Goal: Task Accomplishment & Management: Use online tool/utility

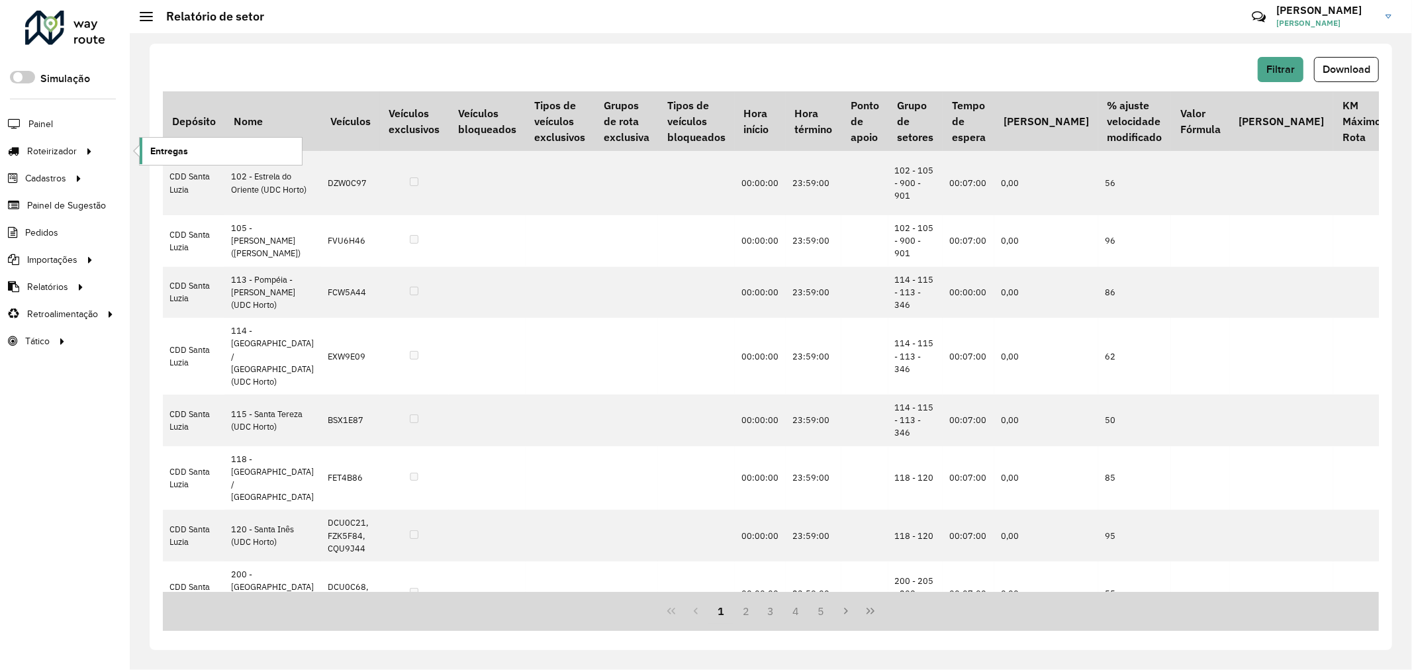
click at [187, 154] on link "Entregas" at bounding box center [221, 151] width 162 height 26
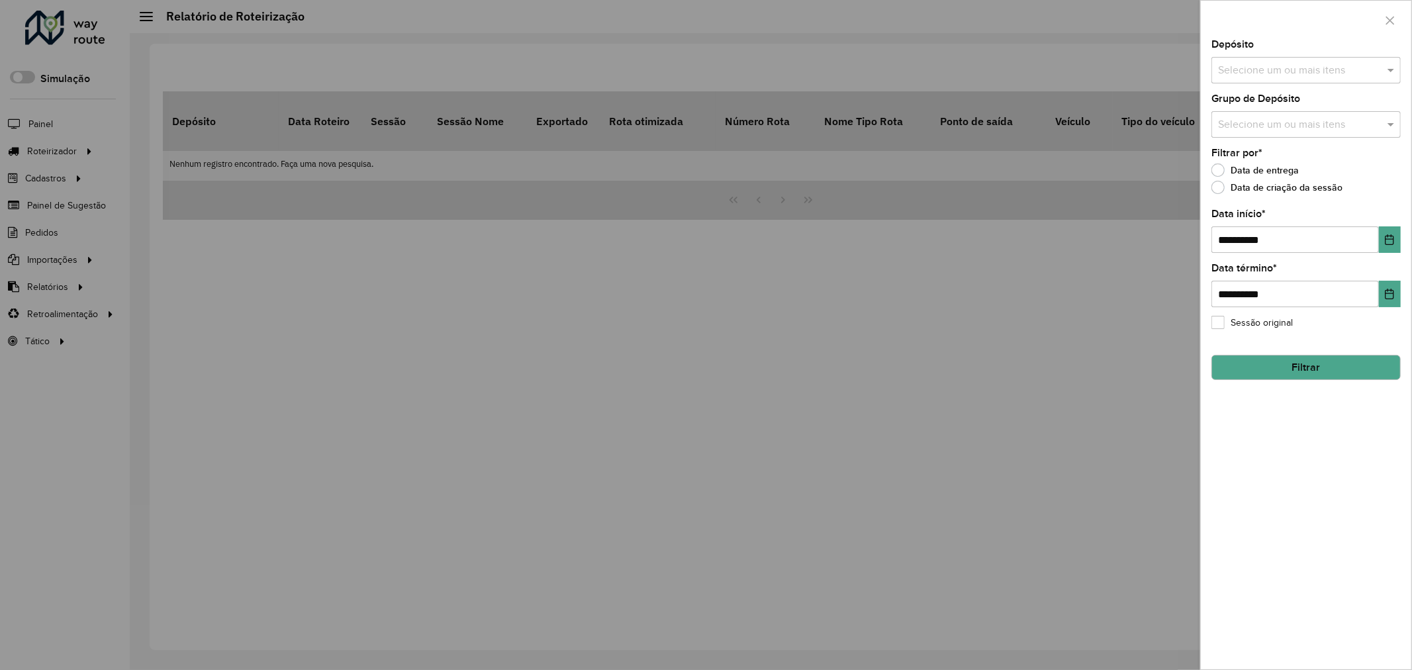
drag, startPoint x: 466, startPoint y: 254, endPoint x: 210, endPoint y: 203, distance: 260.6
click at [448, 255] on div at bounding box center [706, 335] width 1412 height 670
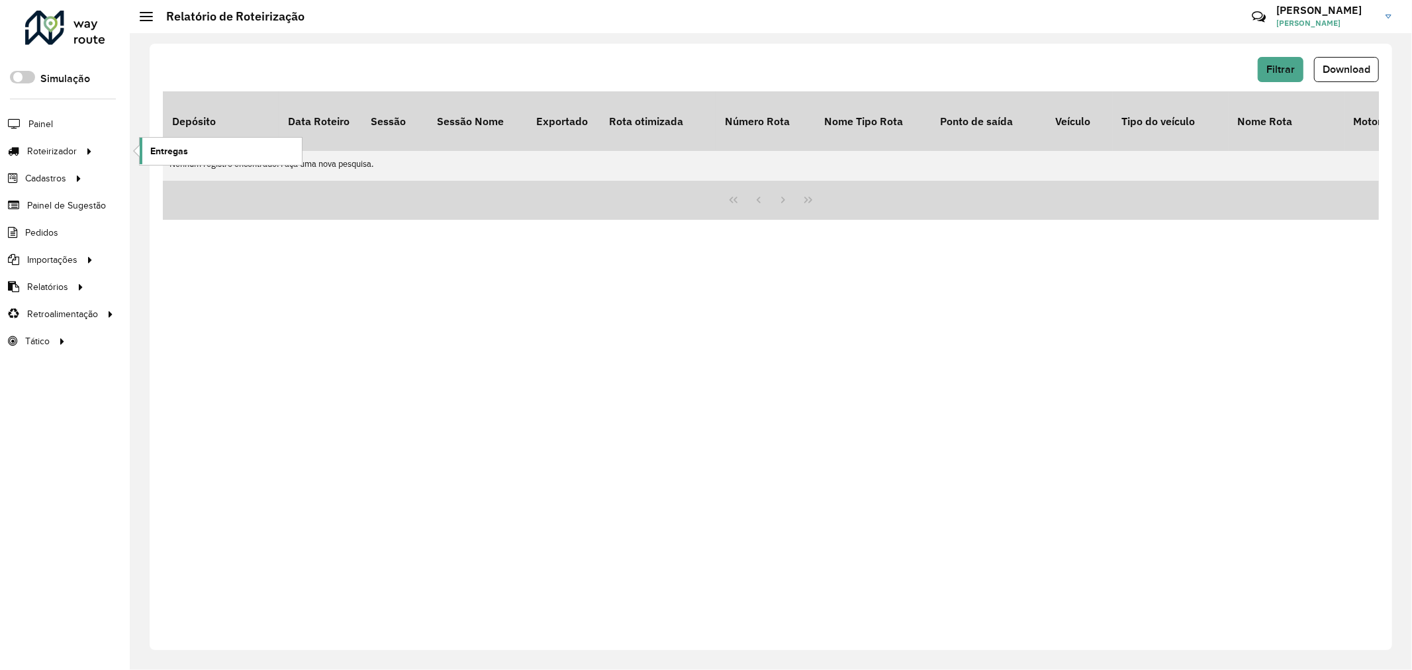
click at [183, 148] on span "Entregas" at bounding box center [169, 151] width 38 height 14
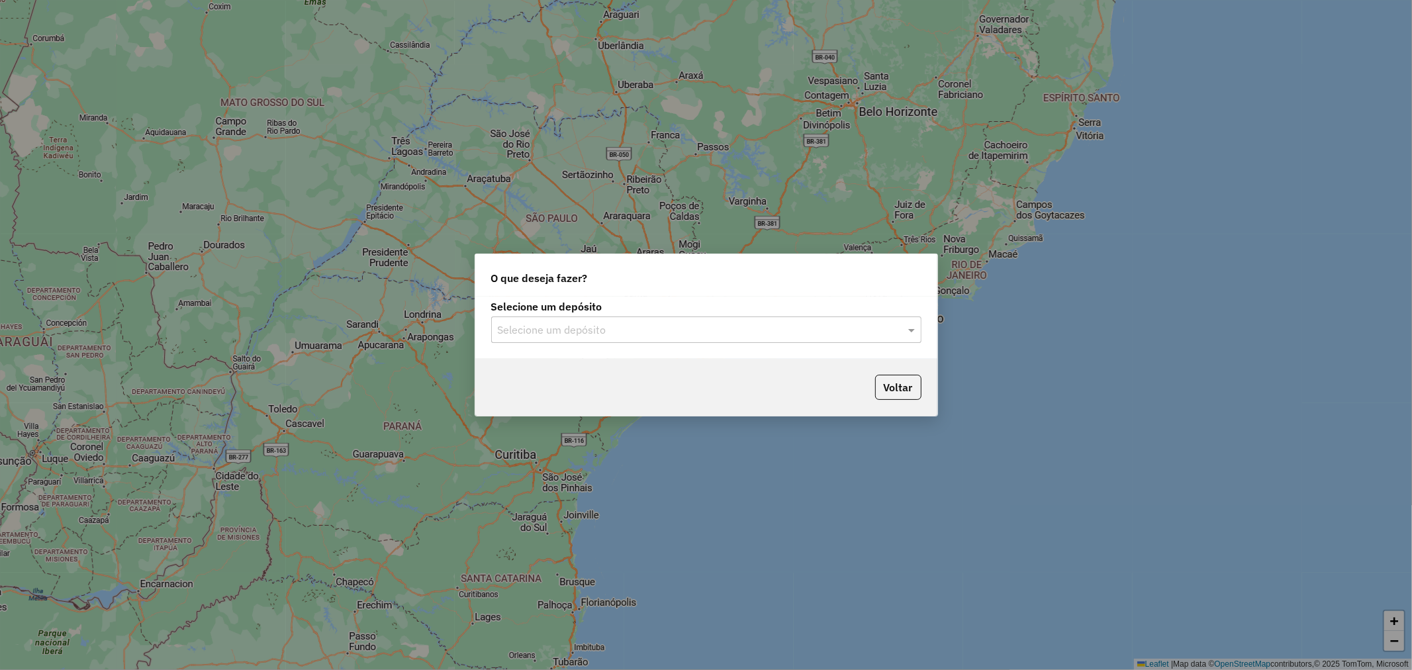
click at [700, 326] on input "text" at bounding box center [693, 330] width 391 height 16
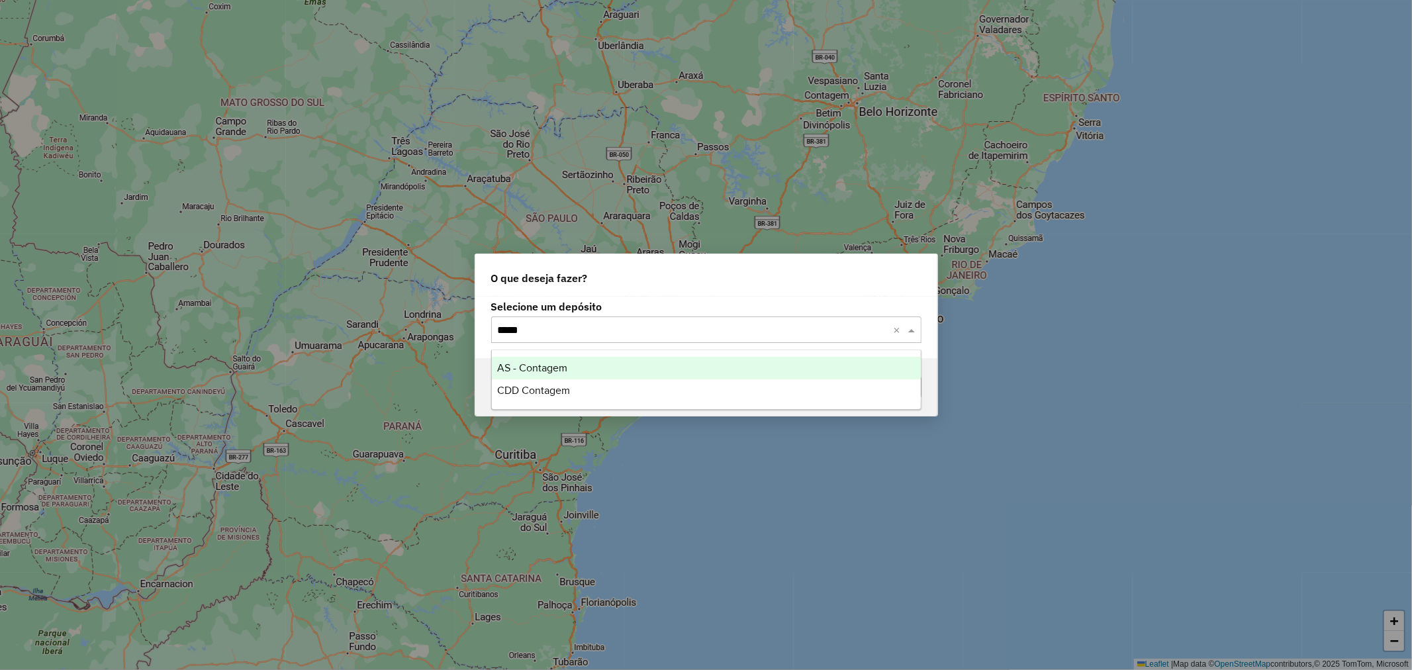
type input "******"
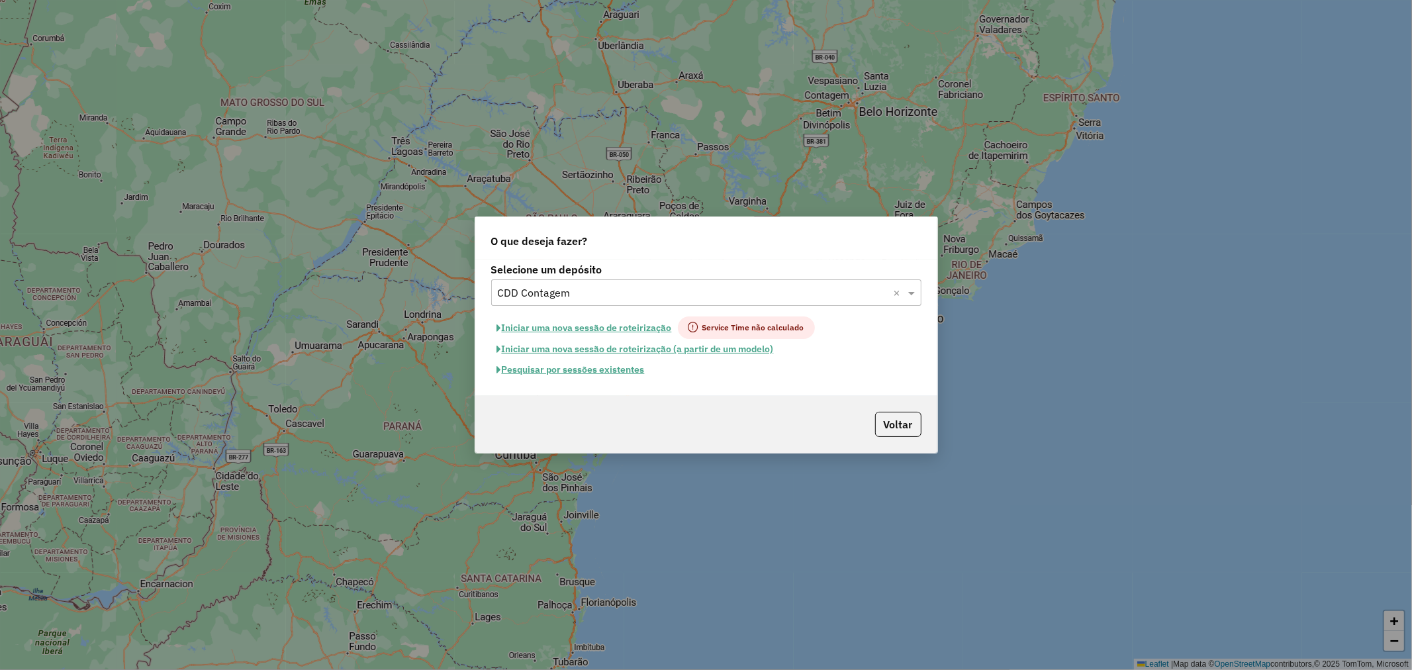
click at [581, 372] on button "Pesquisar por sessões existentes" at bounding box center [571, 370] width 160 height 21
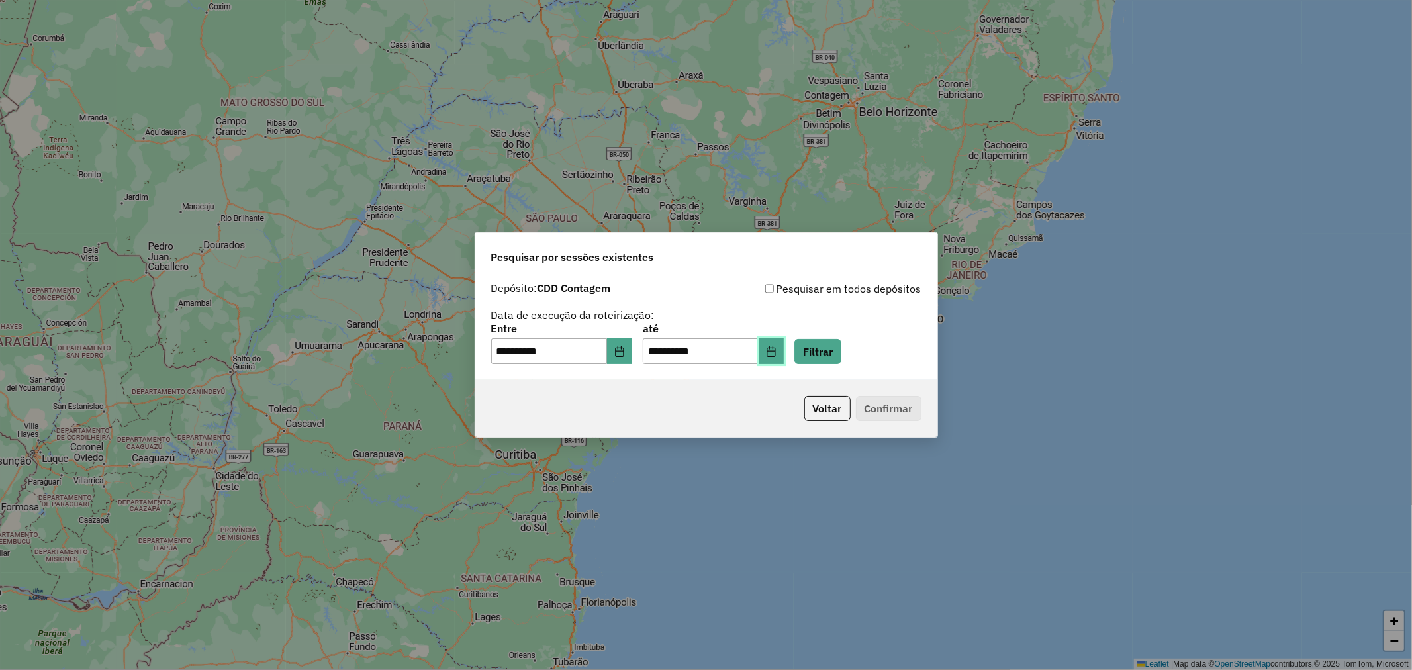
click at [757, 354] on icon "Choose Date" at bounding box center [771, 351] width 11 height 11
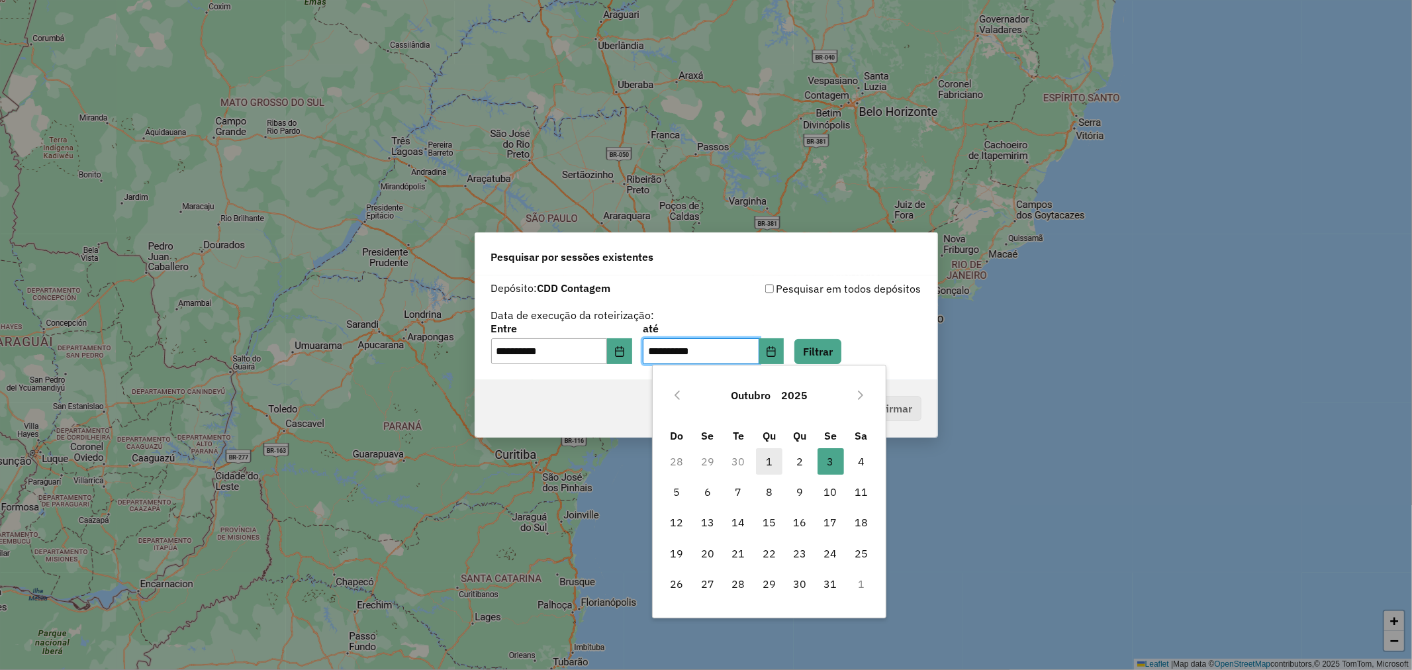
click at [757, 382] on span "1" at bounding box center [769, 461] width 26 height 26
type input "**********"
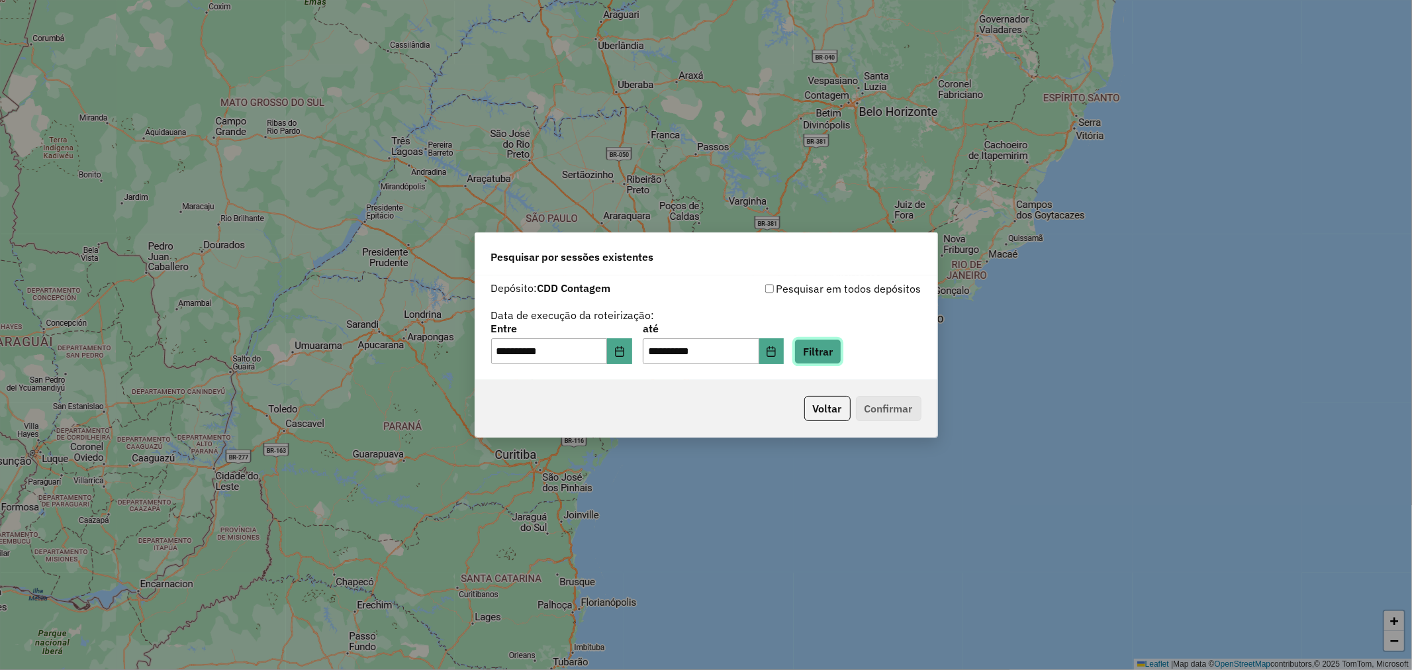
click at [757, 362] on button "Filtrar" at bounding box center [818, 351] width 47 height 25
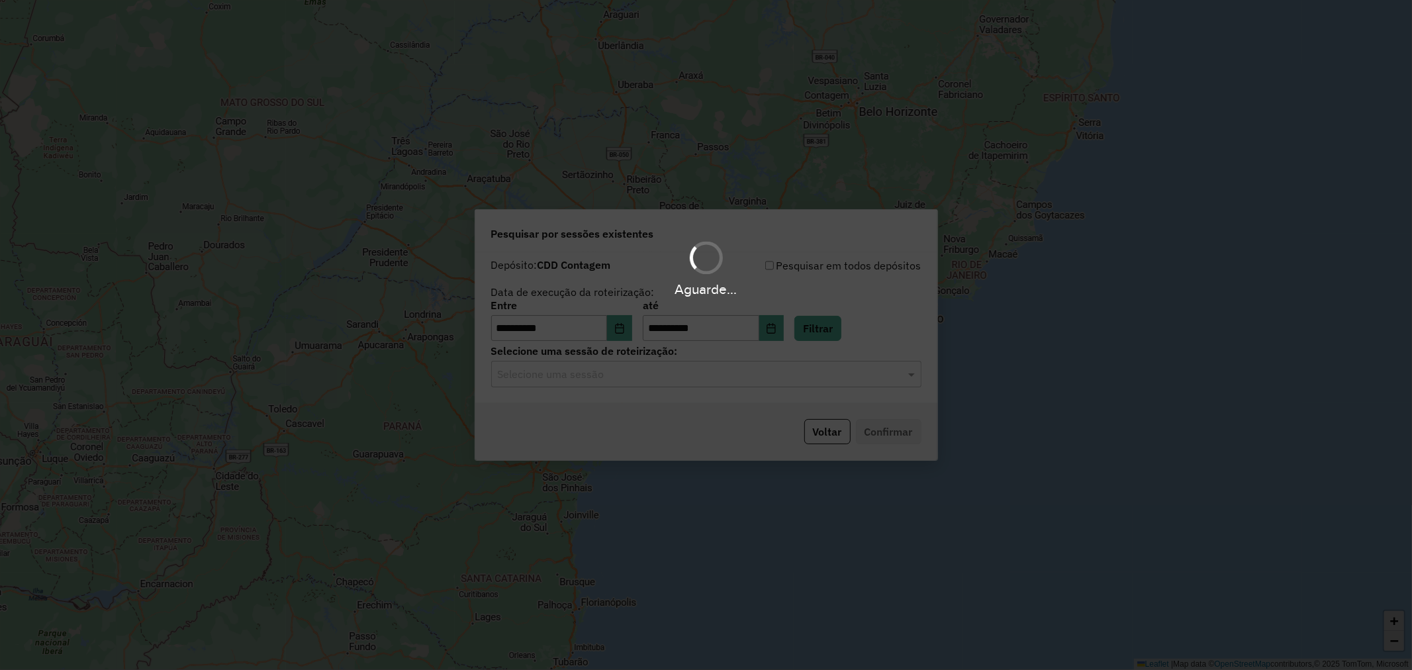
click at [718, 374] on div "Aguarde..." at bounding box center [706, 335] width 1412 height 670
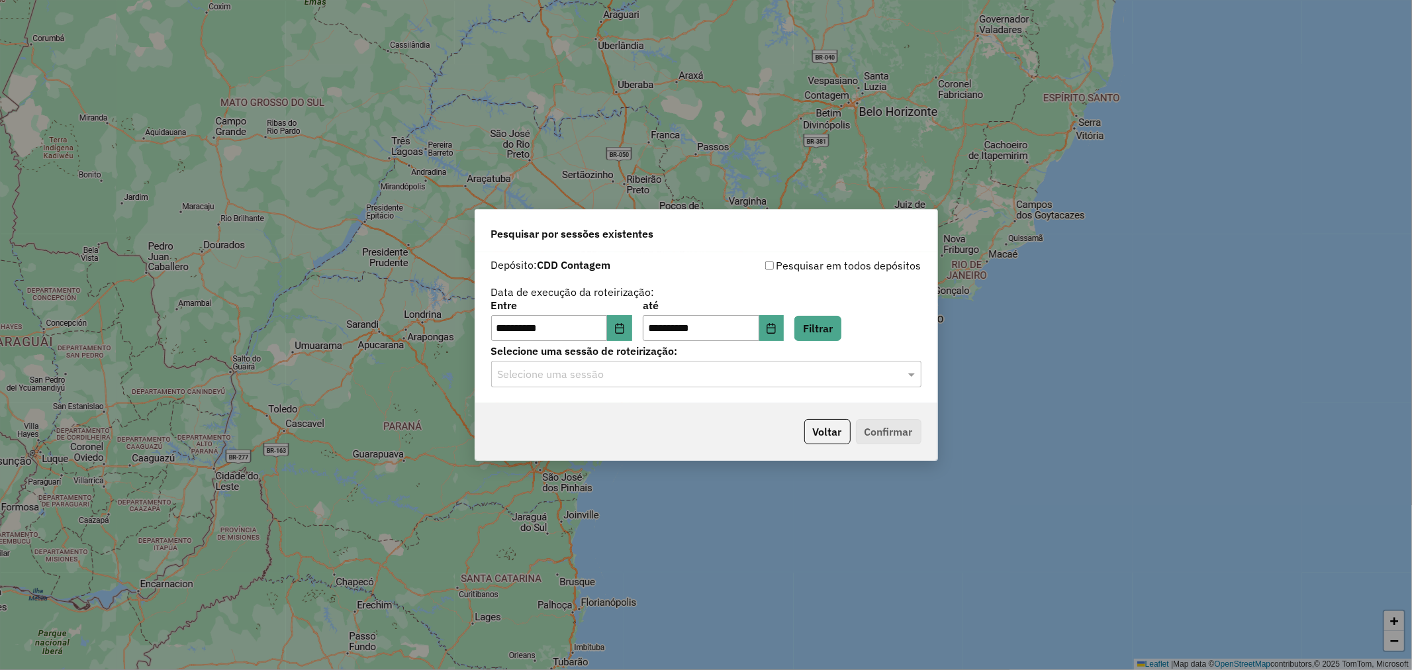
click at [571, 367] on input "text" at bounding box center [693, 375] width 391 height 16
click at [589, 382] on span "1286186 - 01/10/2025 18:08" at bounding box center [549, 412] width 104 height 11
click at [757, 382] on button "Confirmar" at bounding box center [889, 431] width 66 height 25
click at [757, 371] on input "text" at bounding box center [693, 375] width 391 height 16
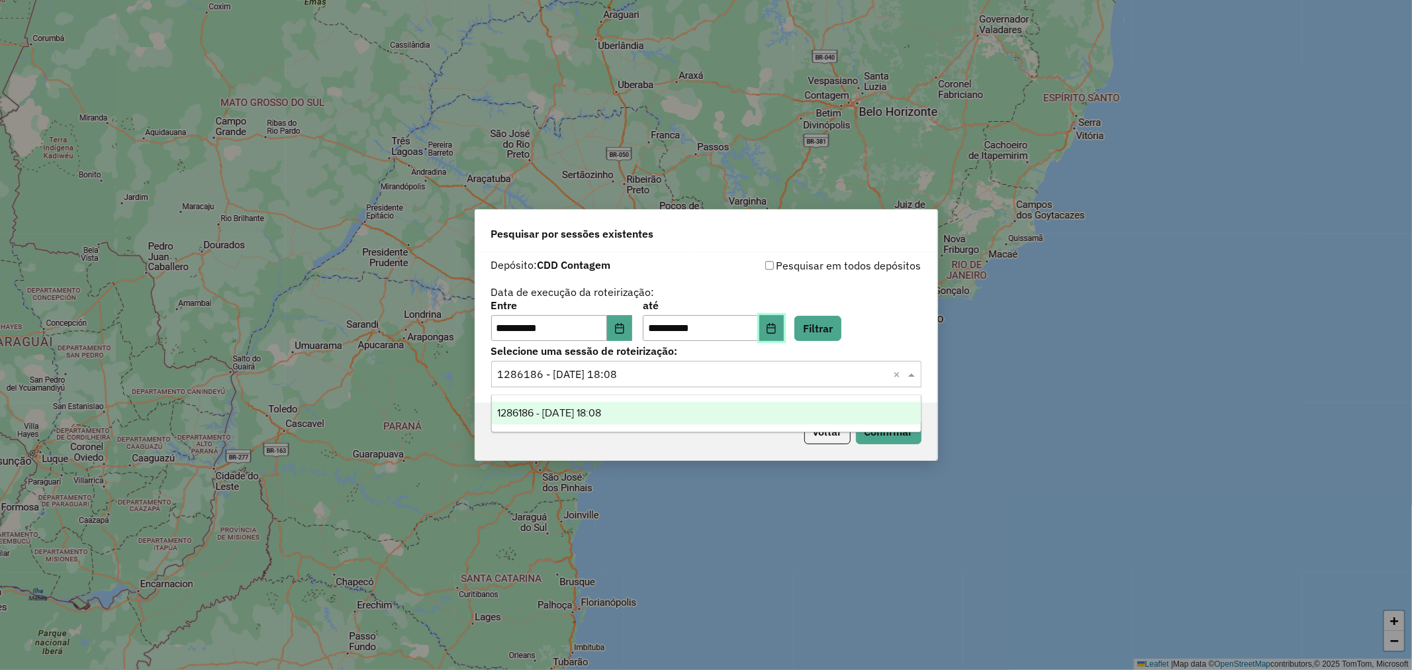
click at [757, 332] on button "Choose Date" at bounding box center [772, 328] width 25 height 26
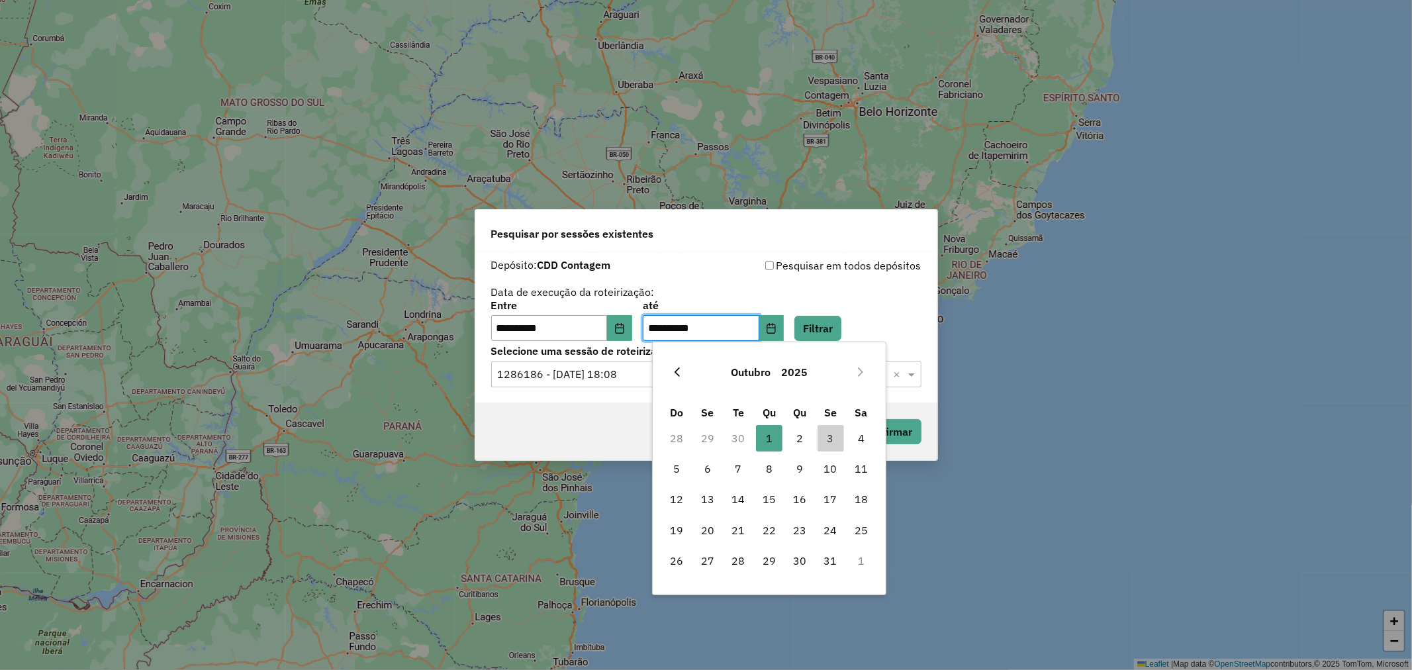
click at [687, 379] on button "Previous Month" at bounding box center [677, 372] width 21 height 21
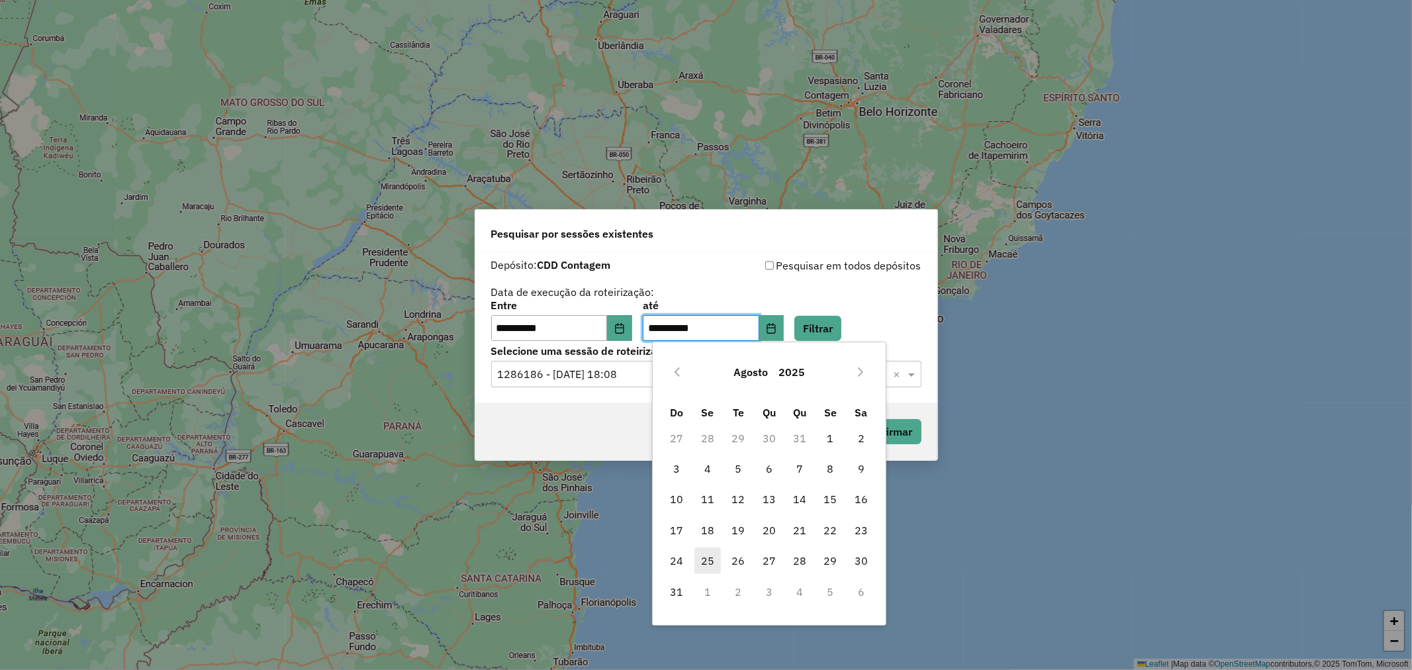
click at [711, 382] on span "25" at bounding box center [708, 561] width 26 height 26
type input "**********"
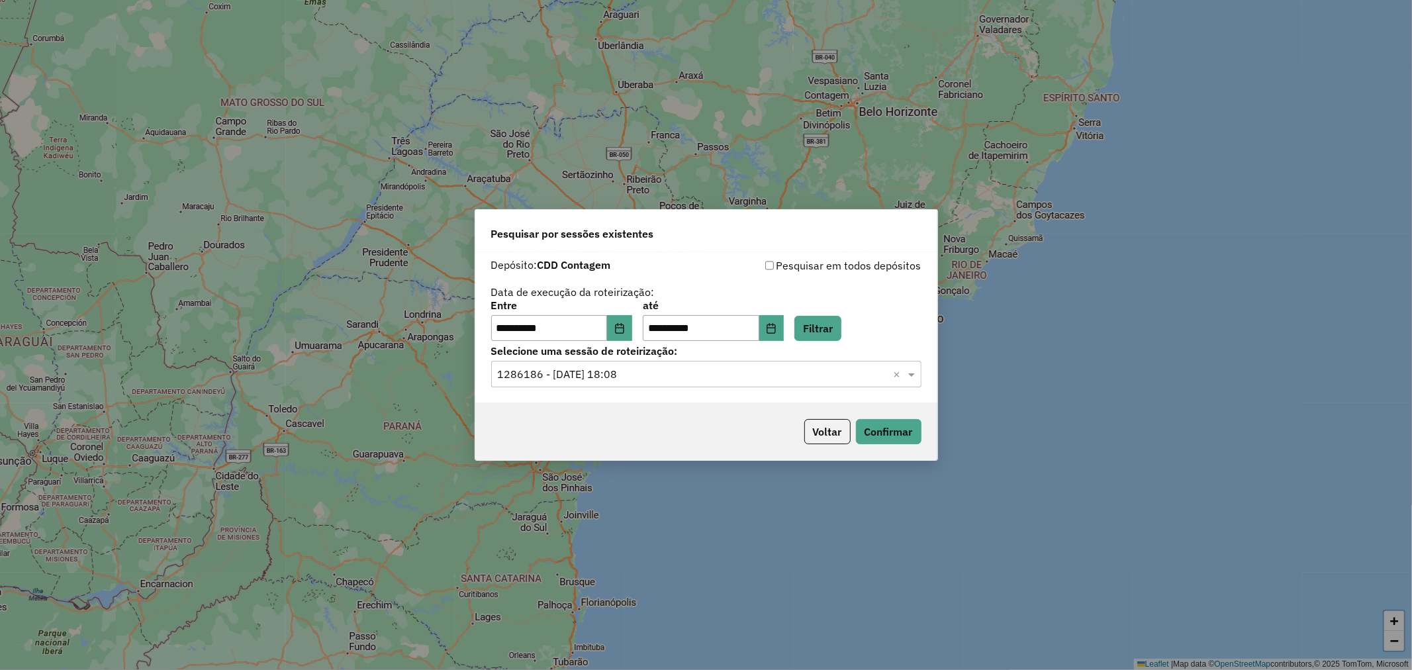
click at [711, 382] on div "**********" at bounding box center [706, 335] width 1412 height 670
click at [757, 334] on button "Filtrar" at bounding box center [818, 328] width 47 height 25
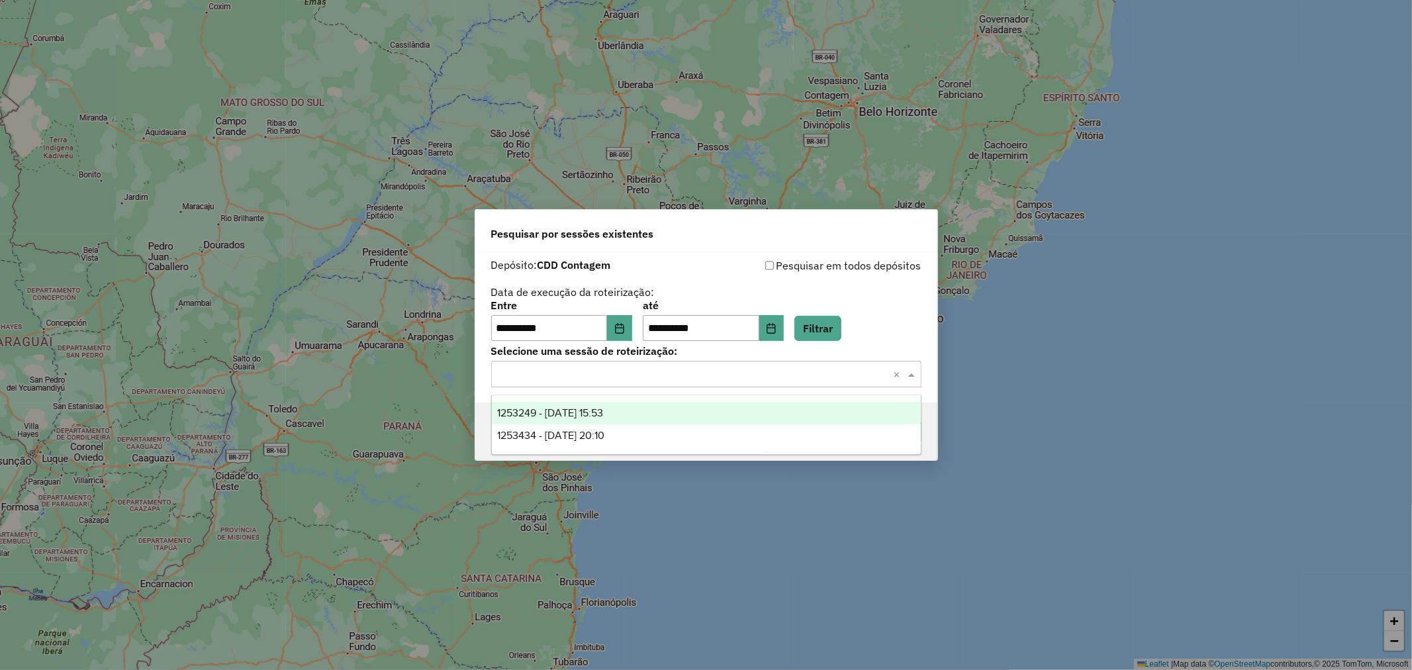
click at [757, 377] on input "text" at bounding box center [693, 375] width 391 height 16
click at [735, 382] on div "1253249 - 25/08/2025 15:53" at bounding box center [706, 413] width 429 height 23
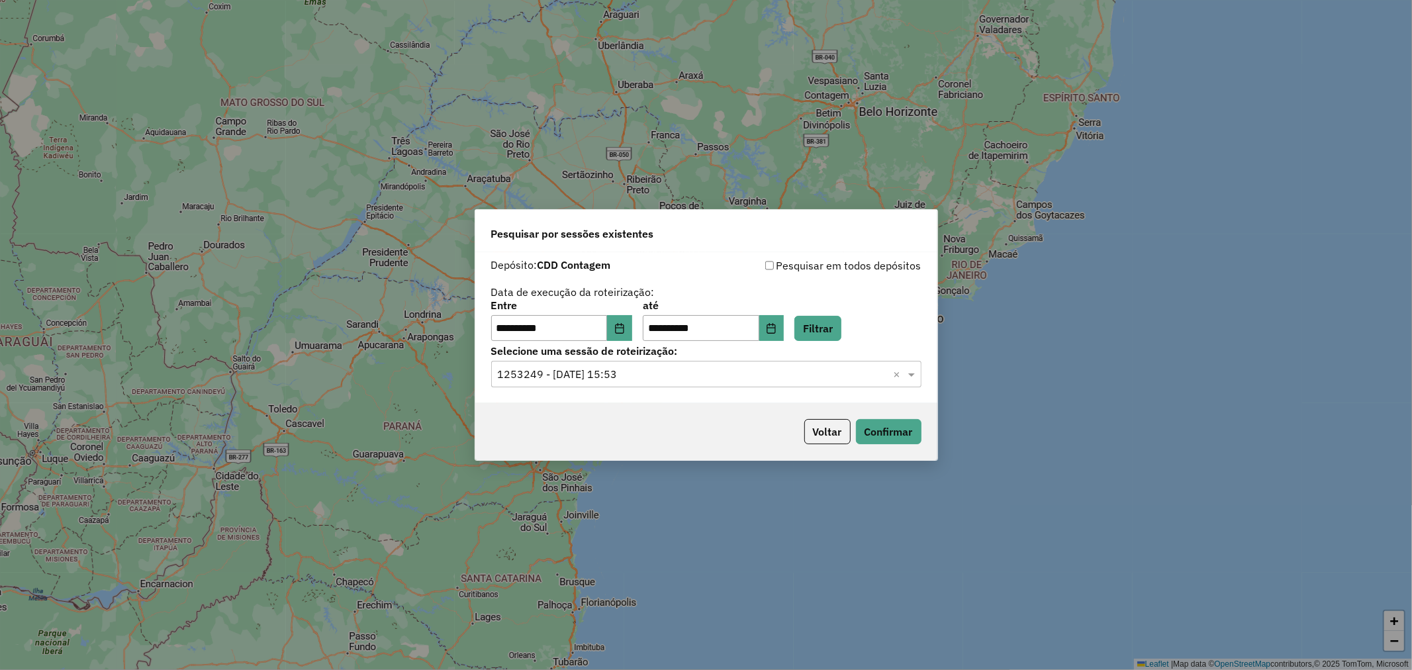
click at [757, 376] on input "text" at bounding box center [693, 375] width 391 height 16
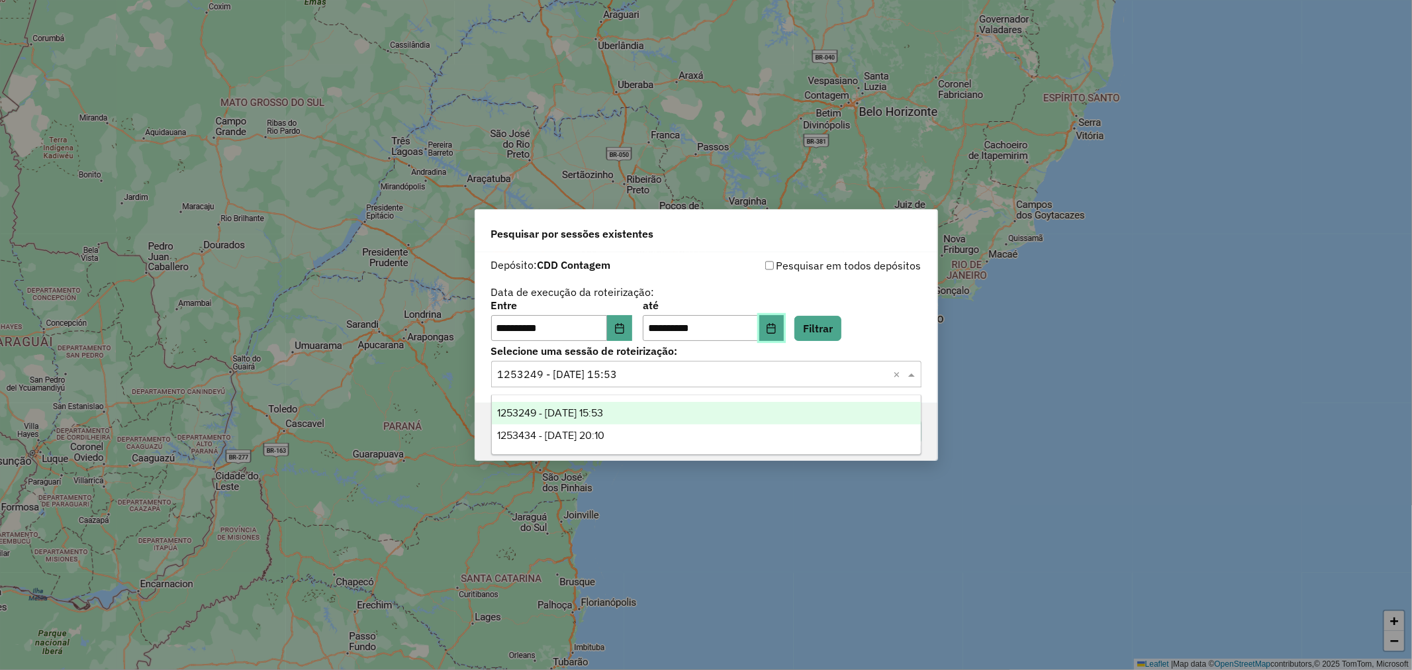
click at [757, 326] on button "Choose Date" at bounding box center [772, 328] width 25 height 26
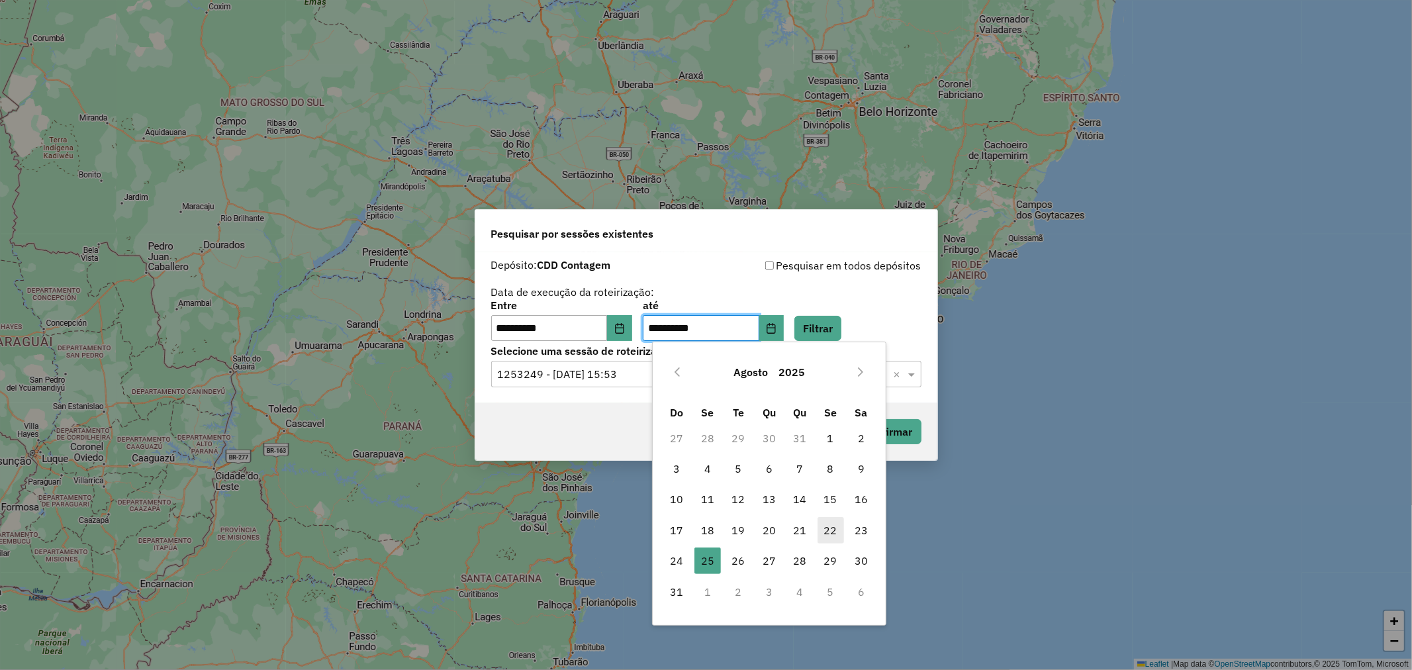
click at [757, 382] on span "22" at bounding box center [831, 530] width 26 height 26
type input "**********"
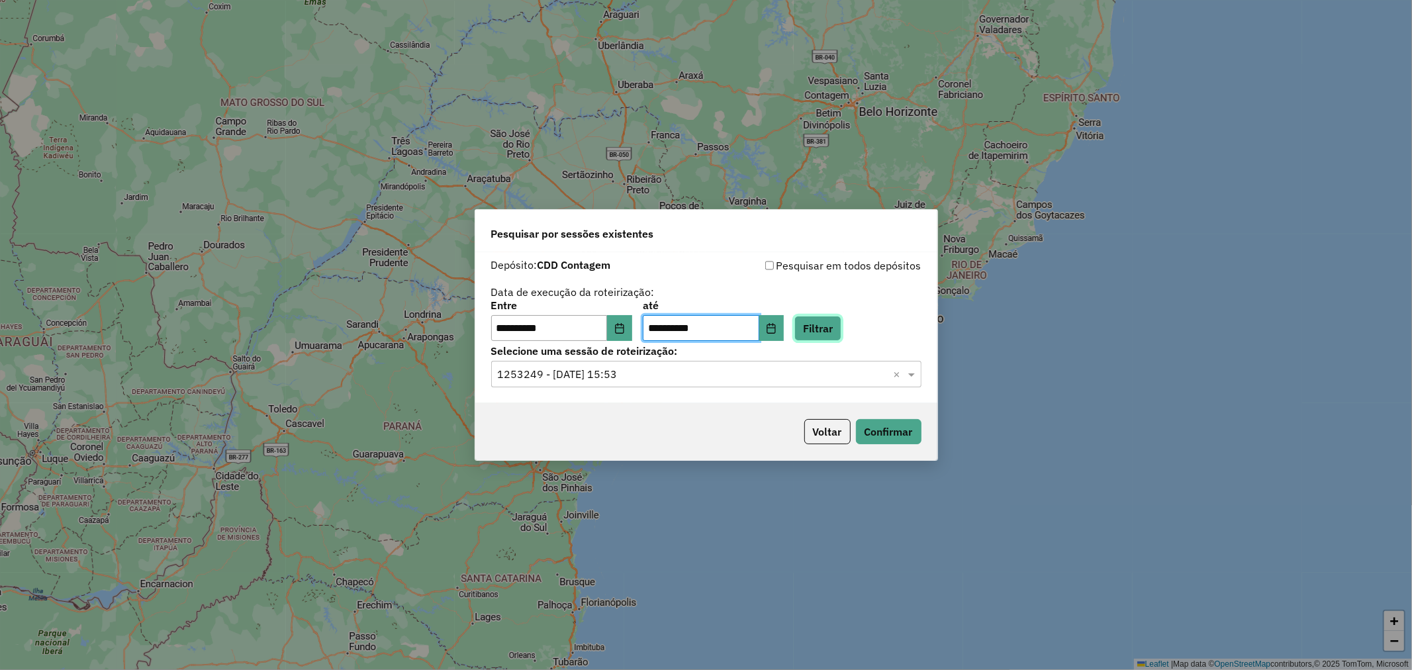
click at [757, 322] on button "Filtrar" at bounding box center [818, 328] width 47 height 25
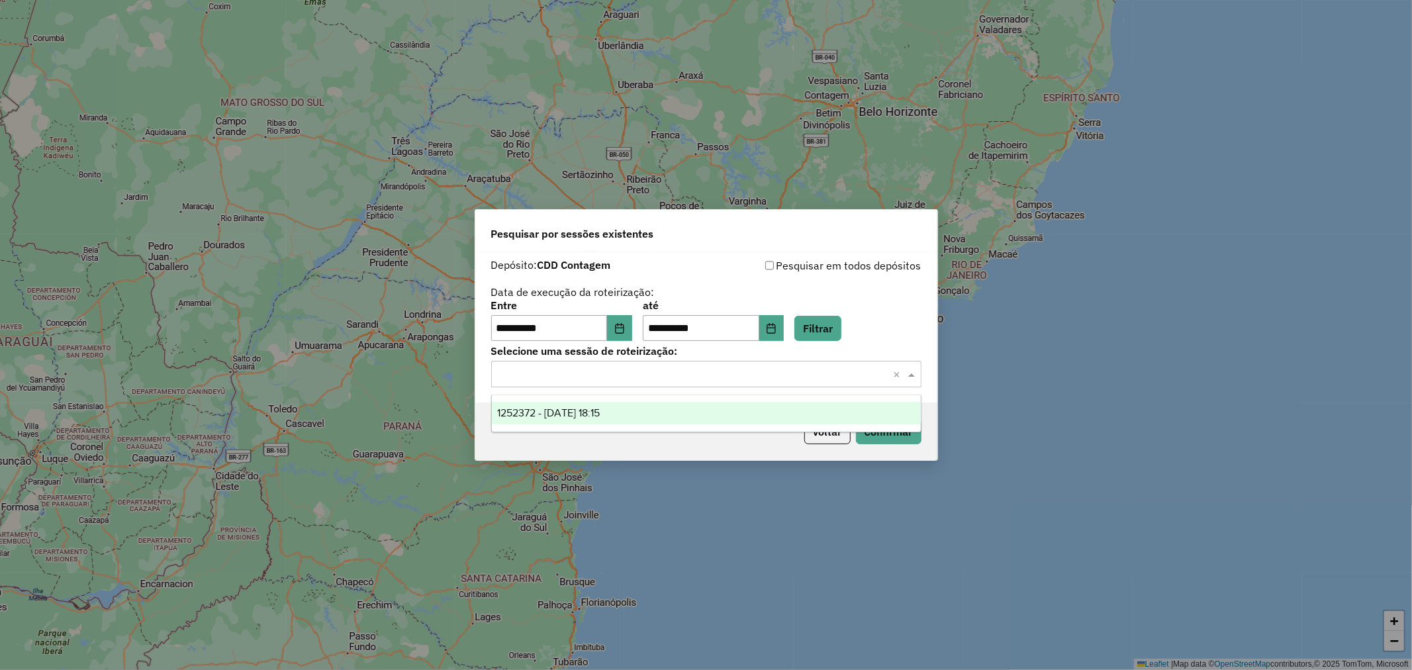
click at [718, 362] on div "Selecione uma sessão × ×" at bounding box center [706, 374] width 430 height 26
click at [628, 382] on ng-dropdown-panel "1252372 - 22/08/2025 18:15" at bounding box center [706, 414] width 430 height 38
click at [636, 382] on div "1252372 - 22/08/2025 18:15" at bounding box center [706, 413] width 429 height 23
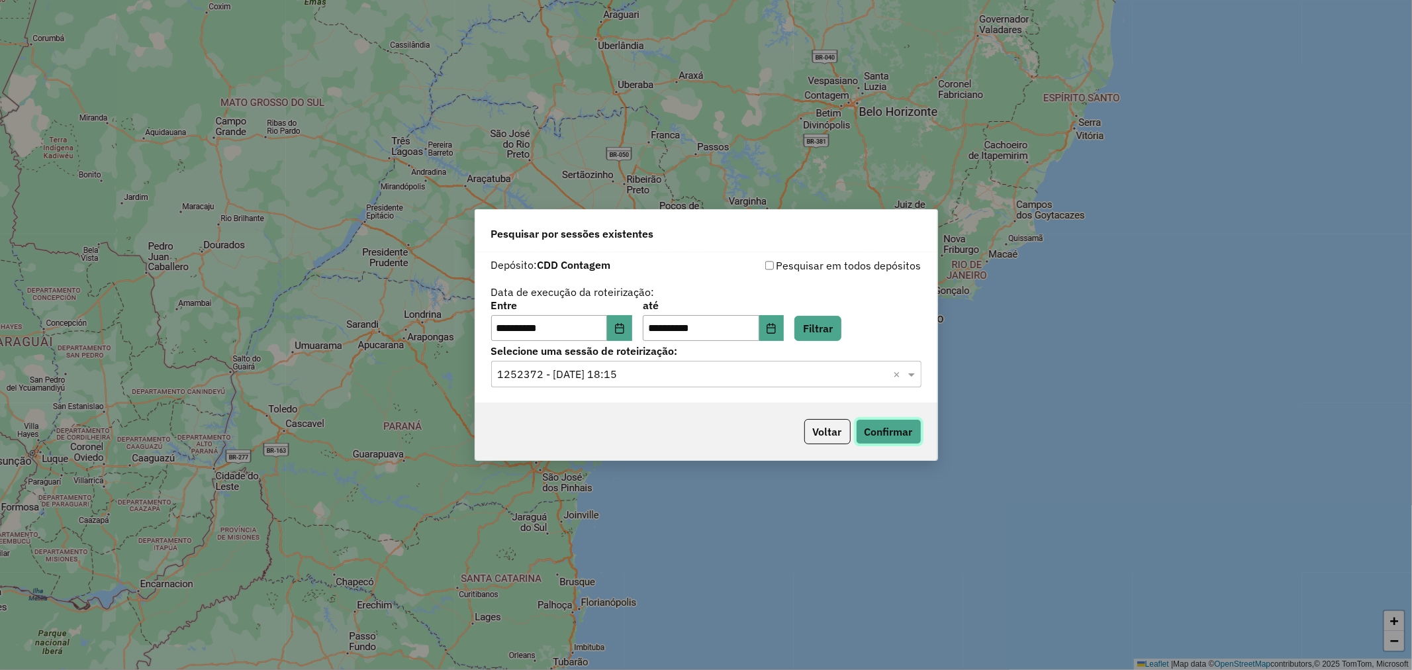
click at [757, 382] on button "Confirmar" at bounding box center [889, 431] width 66 height 25
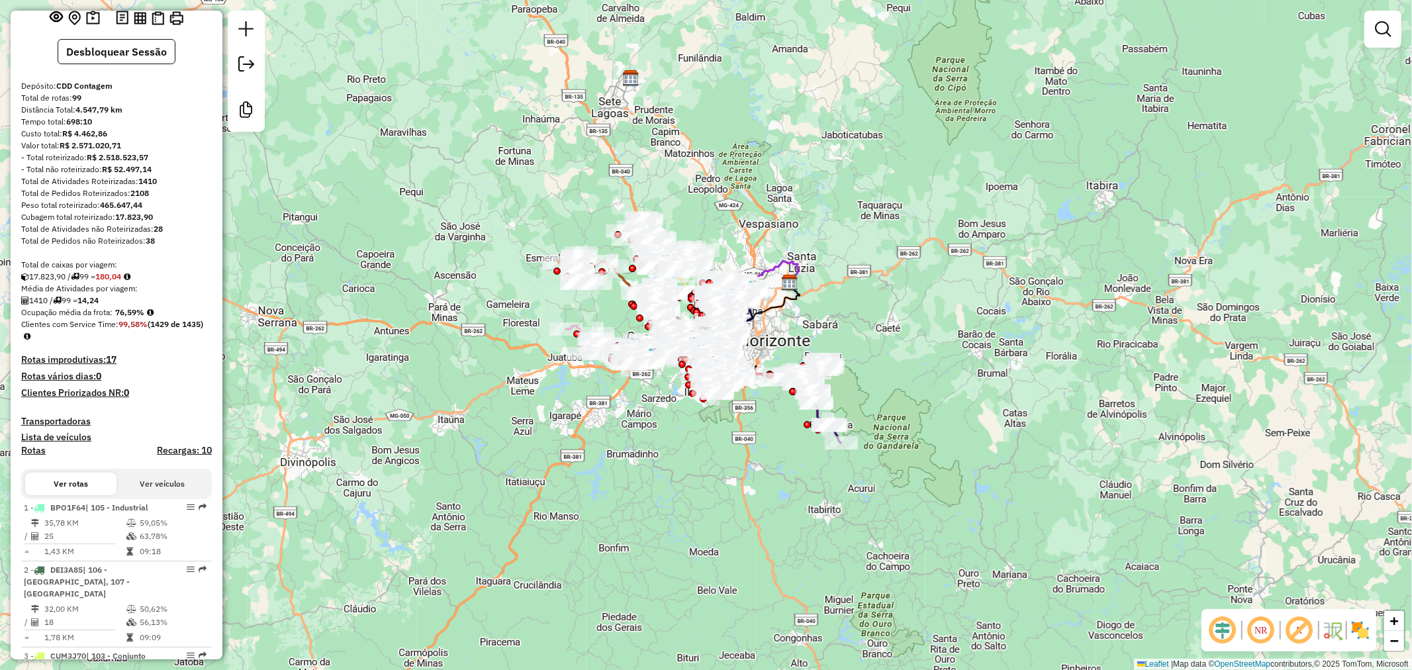
scroll to position [1842, 0]
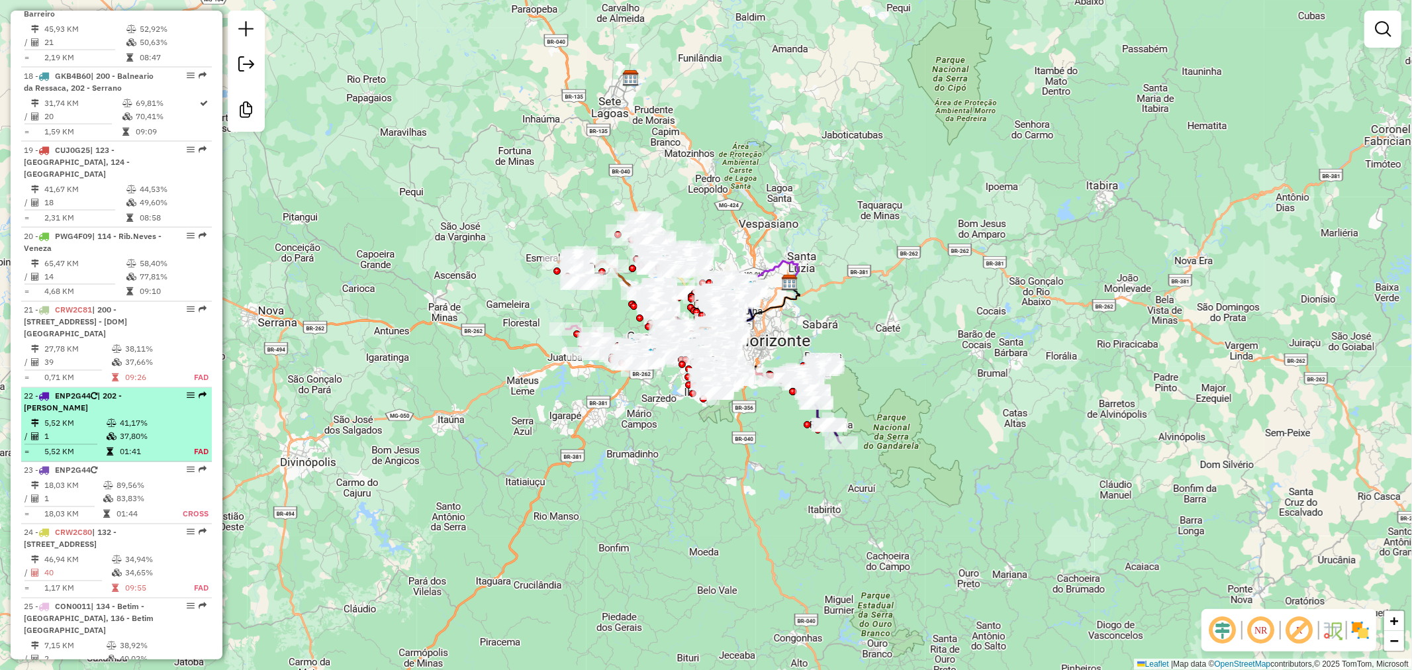
click at [122, 391] on span "| 202 - Serrano" at bounding box center [73, 402] width 98 height 22
select select "**********"
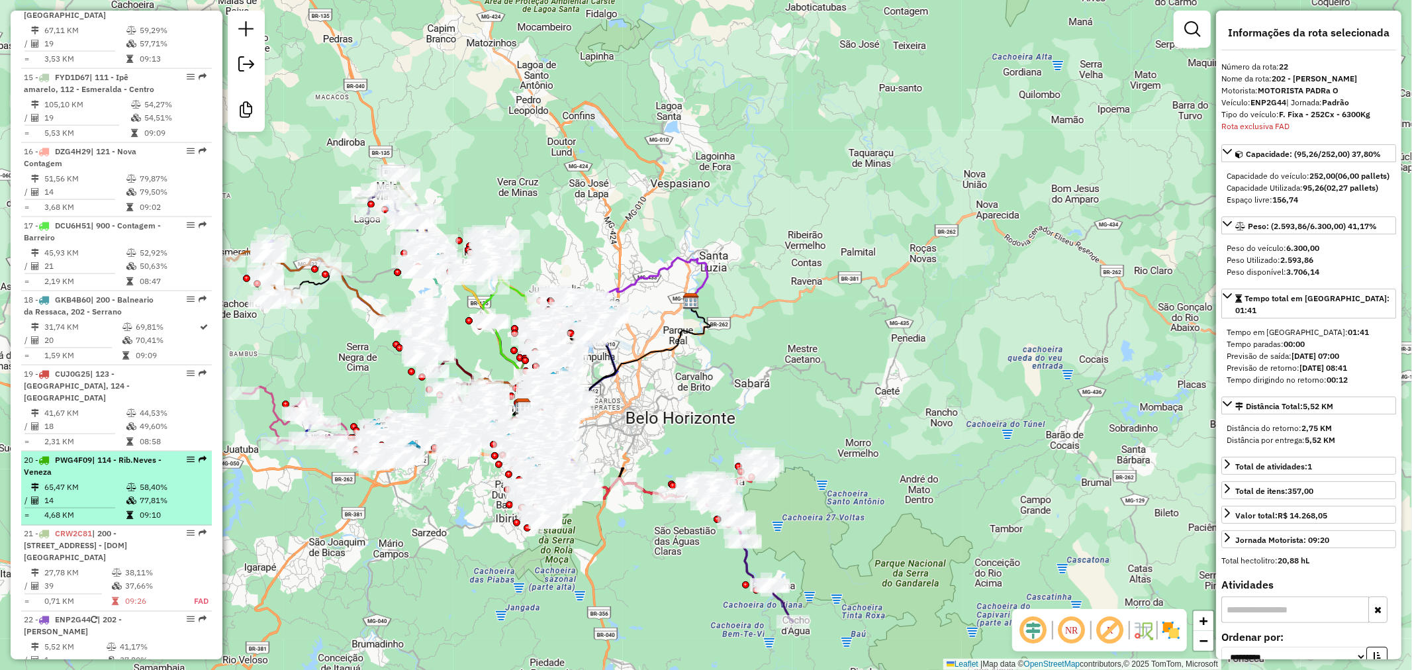
scroll to position [2060, 0]
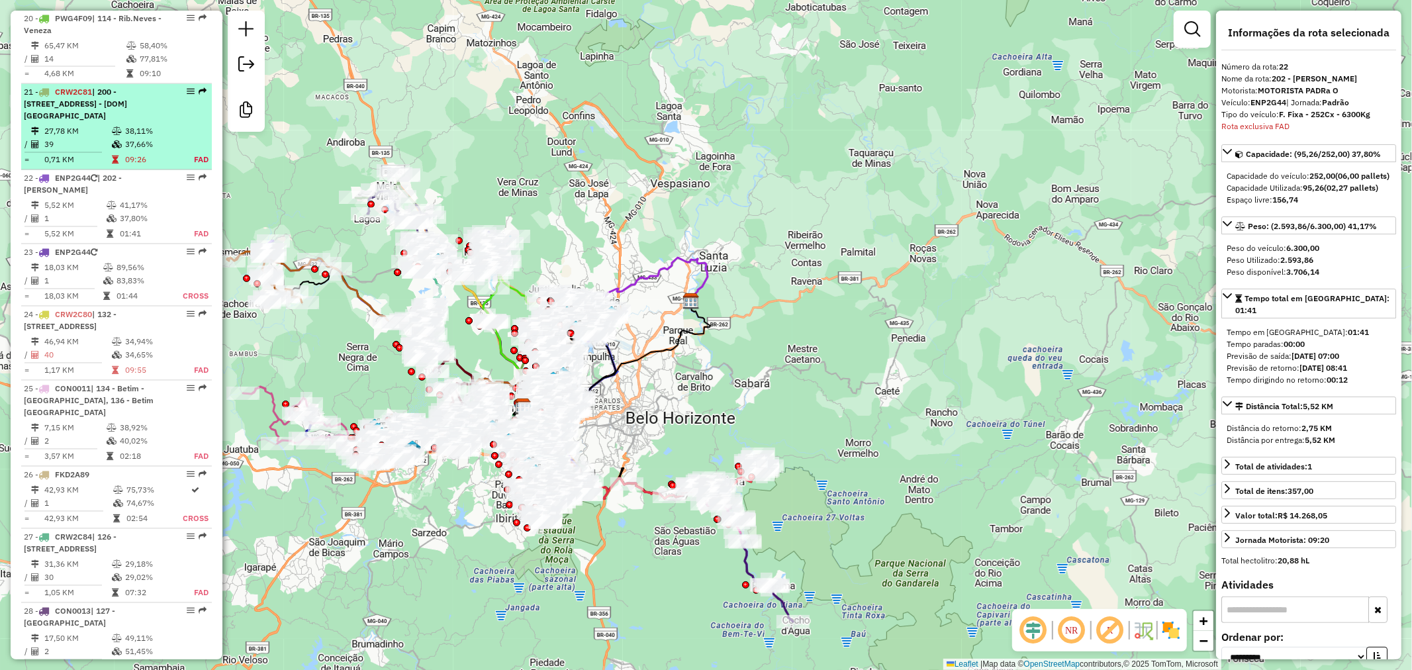
click at [124, 125] on td "38,11%" at bounding box center [151, 131] width 55 height 13
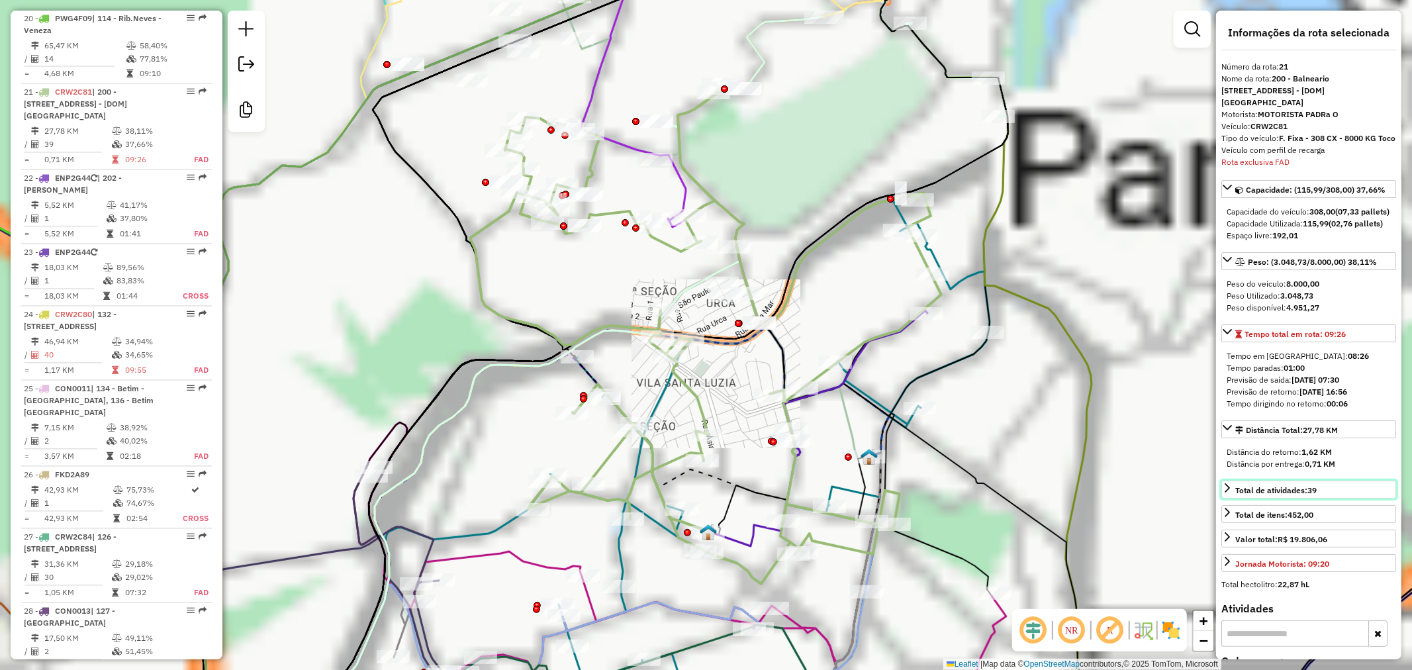
click at [1308, 495] on span "Total de atividades: 39" at bounding box center [1276, 490] width 81 height 10
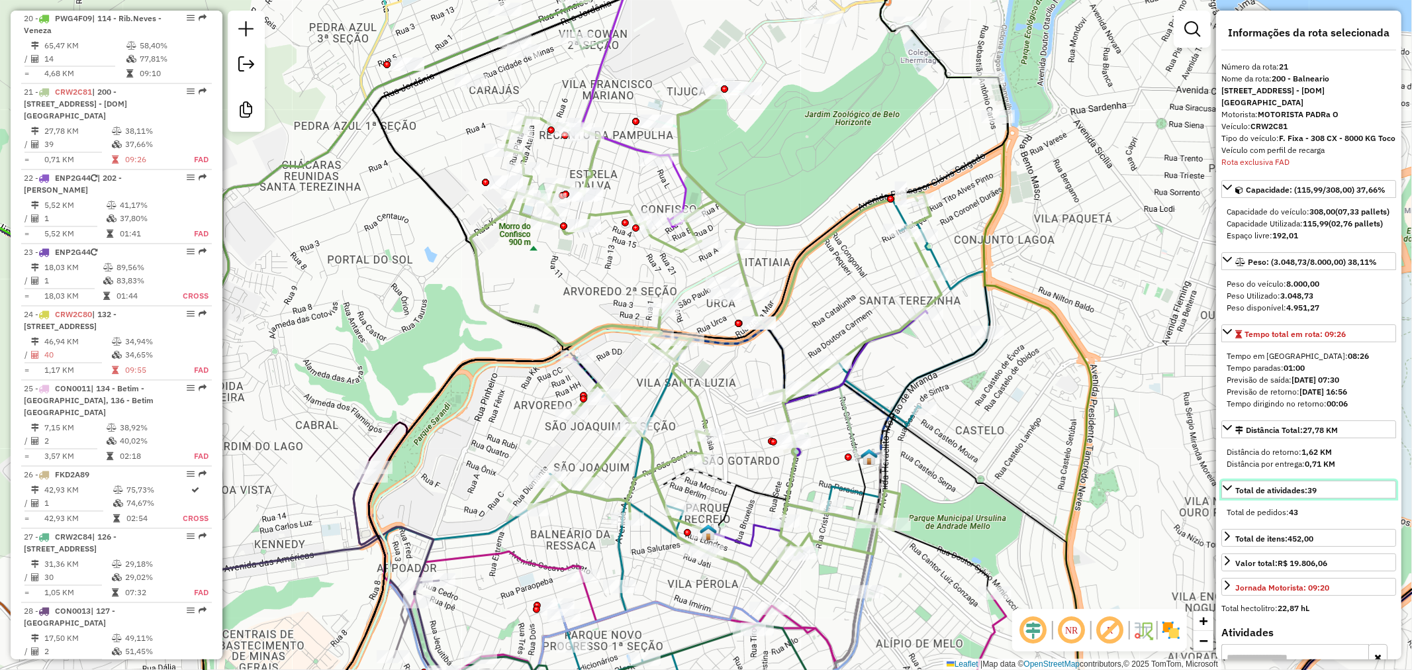
scroll to position [2061, 0]
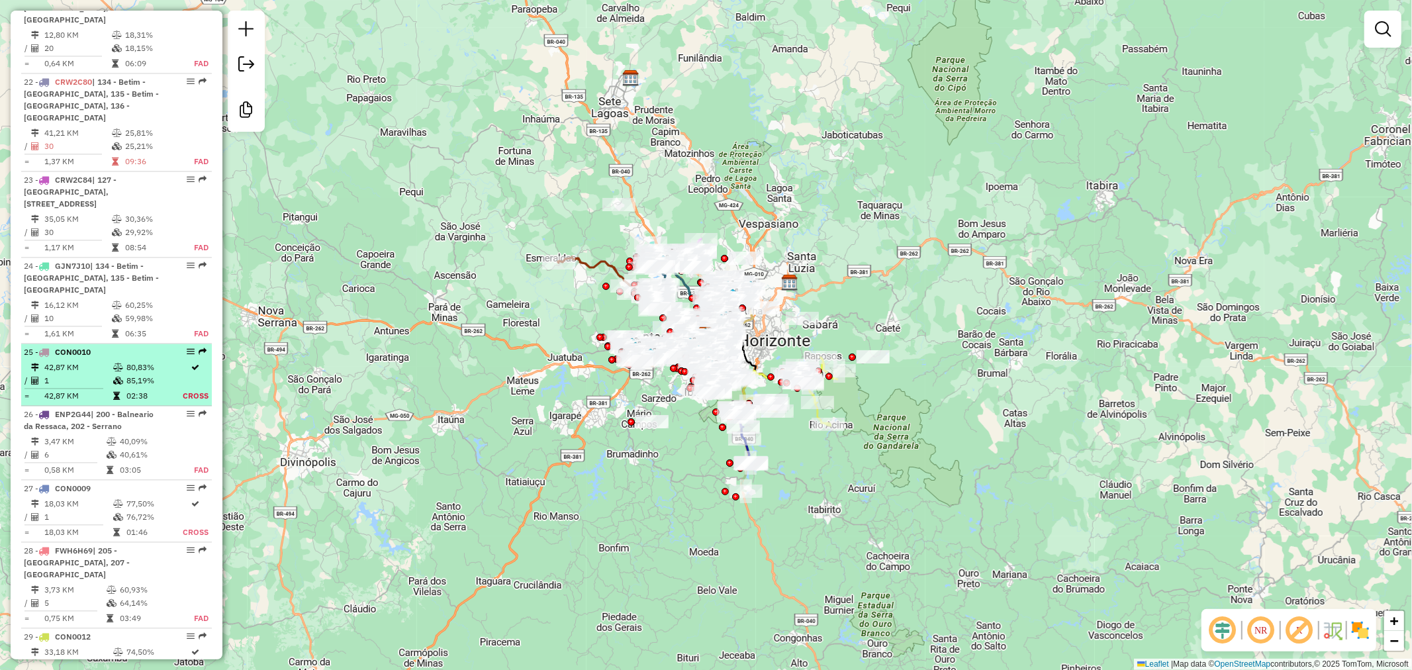
scroll to position [2280, 0]
